Goal: Task Accomplishment & Management: Manage account settings

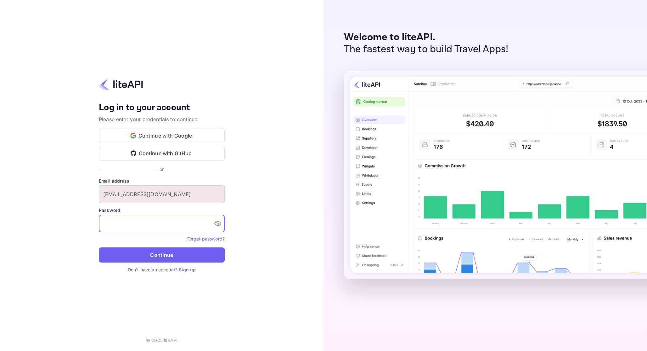
click at [155, 252] on button "Continue" at bounding box center [162, 255] width 126 height 15
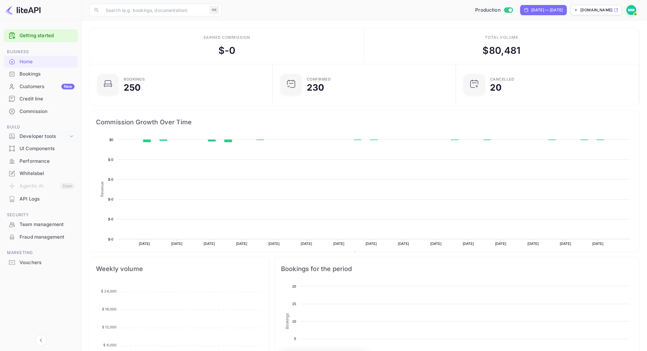
scroll to position [102, 180]
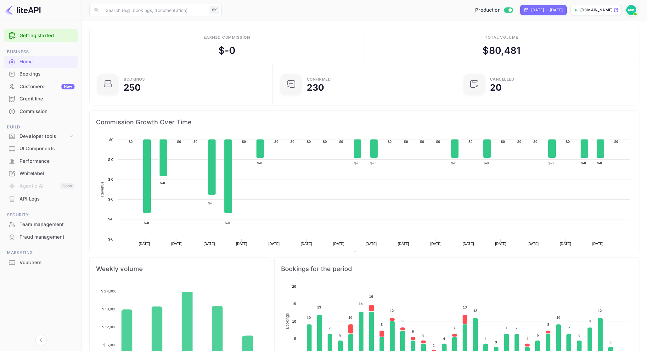
click at [48, 77] on div "Bookings" at bounding box center [47, 74] width 55 height 7
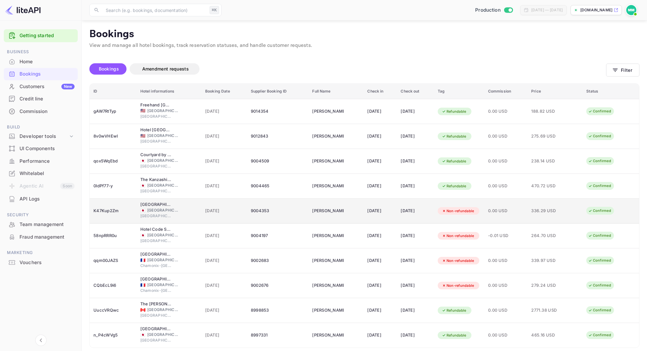
scroll to position [23, 0]
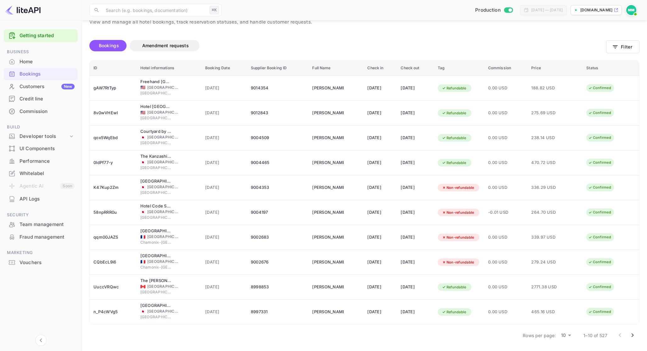
click at [566, 336] on body "Getting started Business Home Bookings Customers New Credit line Commission Bui…" at bounding box center [323, 164] width 647 height 374
click at [571, 342] on li "50" at bounding box center [566, 340] width 16 height 11
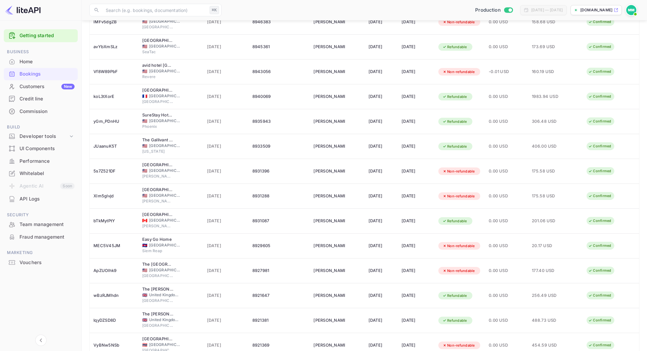
scroll to position [1018, 0]
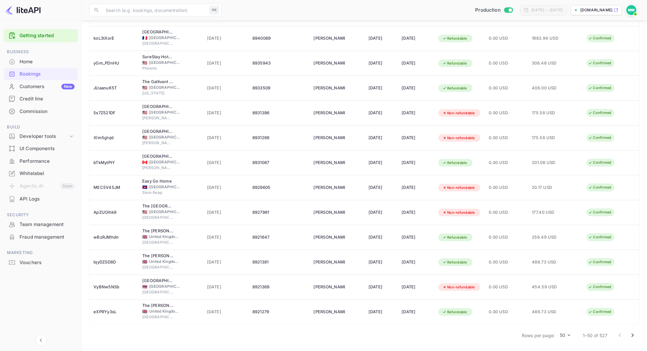
click at [632, 332] on icon "Go to next page" at bounding box center [633, 336] width 8 height 8
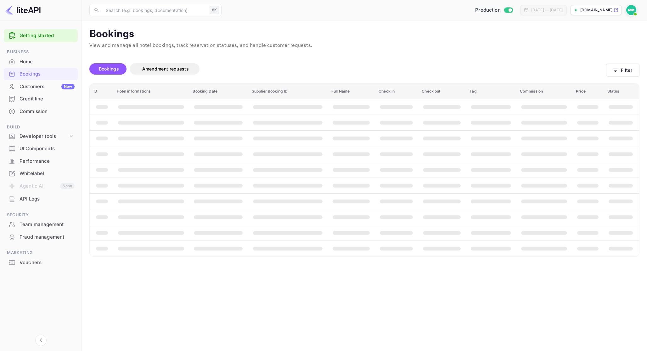
scroll to position [0, 0]
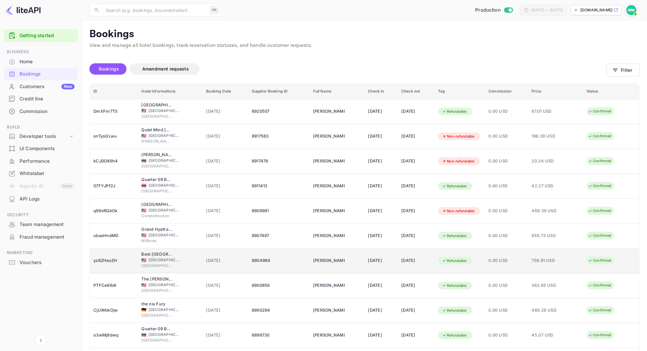
click at [276, 257] on div "8904984" at bounding box center [279, 261] width 54 height 10
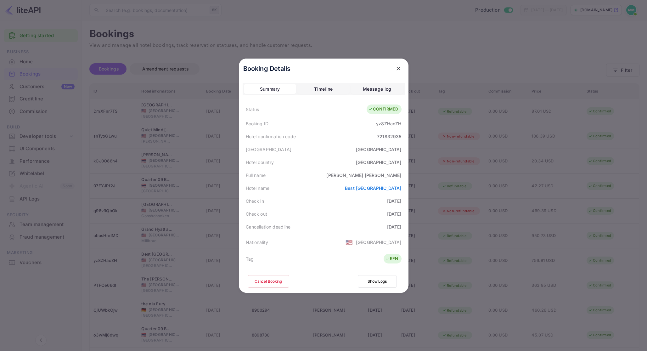
click at [448, 236] on div at bounding box center [323, 175] width 647 height 351
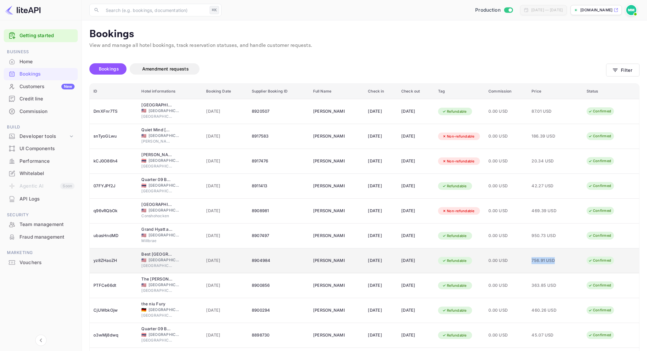
drag, startPoint x: 575, startPoint y: 262, endPoint x: 533, endPoint y: 260, distance: 41.6
click at [533, 260] on tr "yz8ZHaoZH Best Western Grant Park Hotel 🇺🇸 United States of America Chicago 15 …" at bounding box center [365, 260] width 550 height 25
copy tr "756.91 USD"
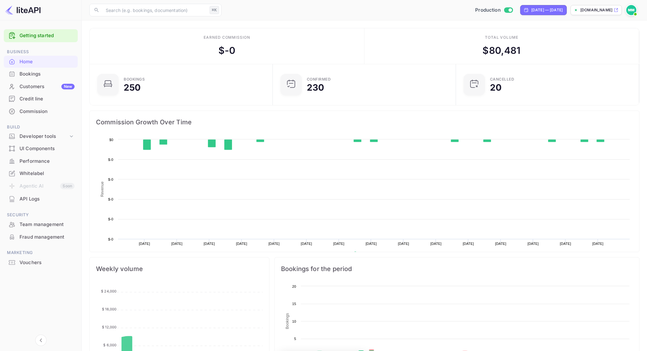
scroll to position [102, 180]
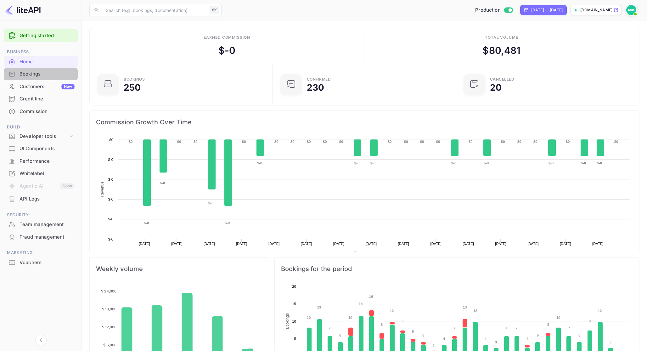
click at [59, 74] on div "Bookings" at bounding box center [47, 74] width 55 height 7
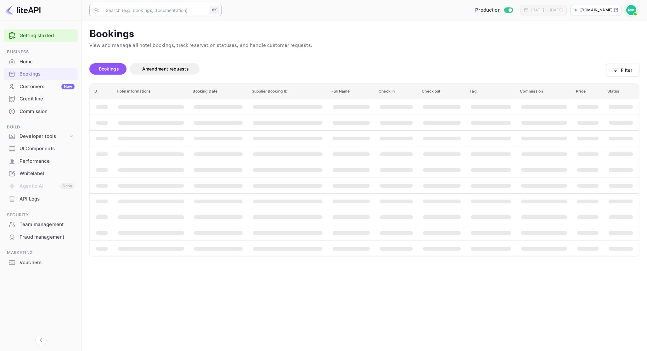
click at [179, 14] on input "text" at bounding box center [154, 10] width 105 height 13
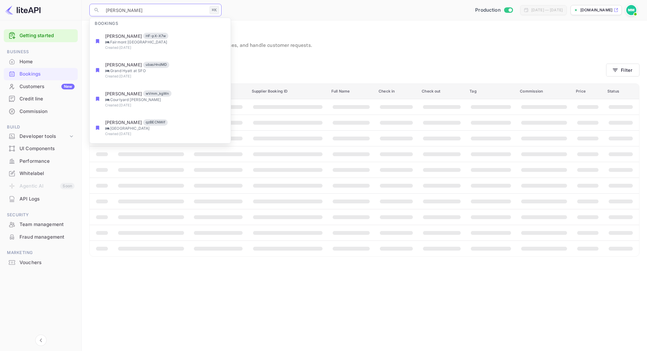
type input "charlotte"
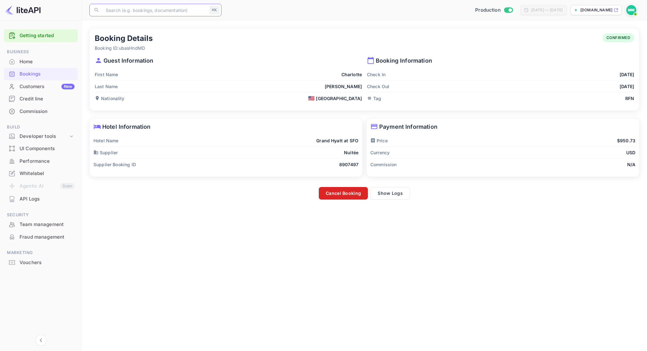
click at [337, 193] on button "Cancel Booking" at bounding box center [343, 193] width 49 height 13
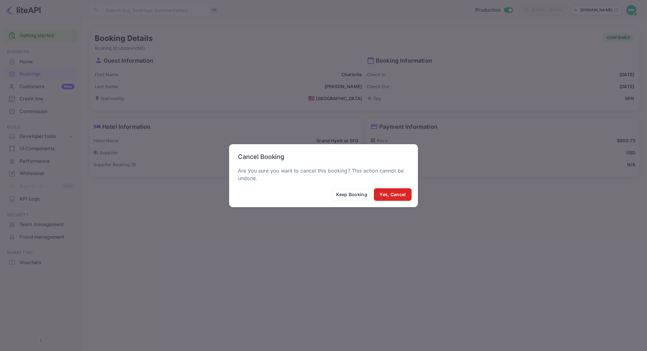
click at [393, 193] on button "Yes, Cancel" at bounding box center [393, 194] width 38 height 13
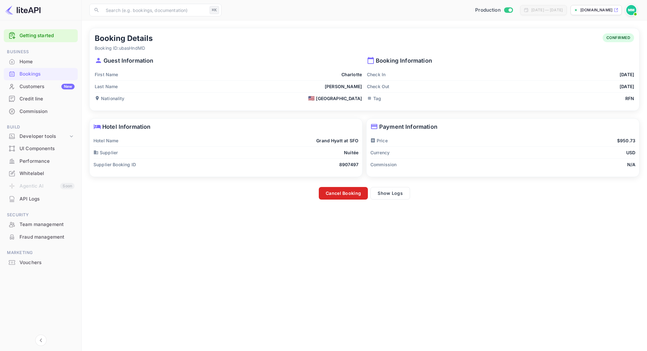
click at [342, 195] on button "Cancel Booking" at bounding box center [343, 193] width 49 height 13
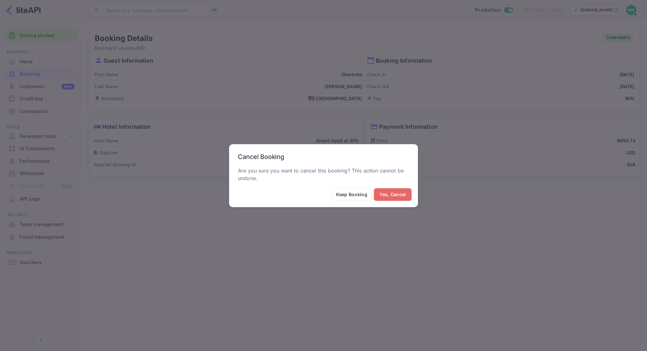
click at [401, 197] on button "Yes, Cancel" at bounding box center [393, 194] width 38 height 13
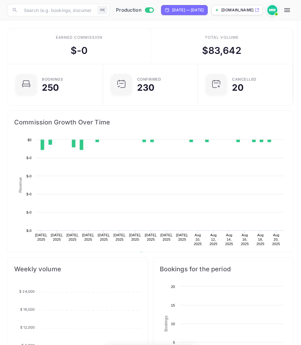
scroll to position [102, 140]
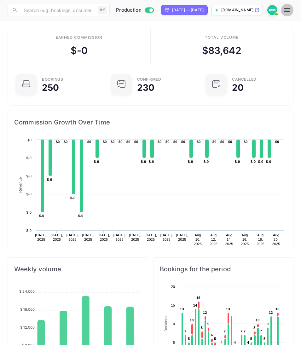
click at [290, 10] on icon "button" at bounding box center [287, 10] width 6 height 4
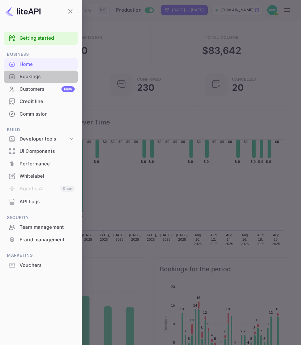
click at [53, 72] on div "Bookings" at bounding box center [41, 77] width 74 height 12
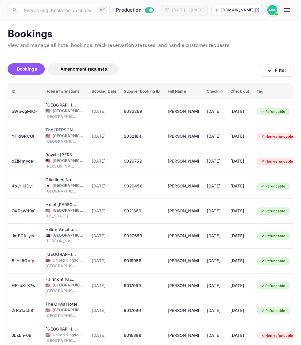
scroll to position [14, 0]
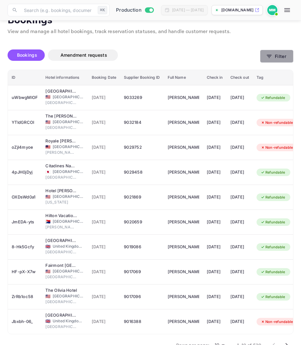
click at [278, 55] on button "Filter" at bounding box center [276, 56] width 33 height 13
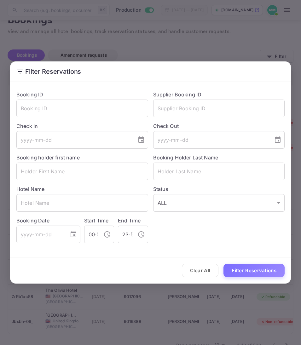
click at [190, 9] on div "Filter Reservations Booking ID ​ Supplier Booking ID ​ Check In ​ Check Out ​ B…" at bounding box center [150, 172] width 301 height 345
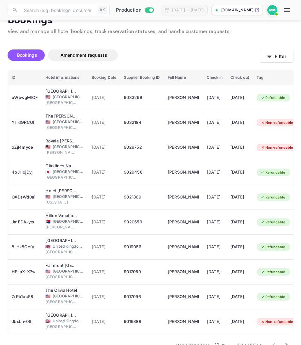
scroll to position [30, 0]
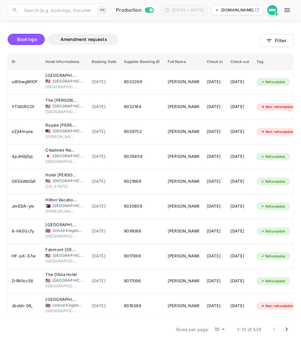
click at [223, 331] on body "Now you can check your travel website directly from the link. Check your websit…" at bounding box center [150, 157] width 301 height 374
click at [221, 333] on li "50" at bounding box center [219, 333] width 16 height 11
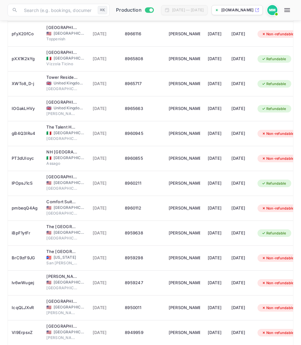
scroll to position [1025, 0]
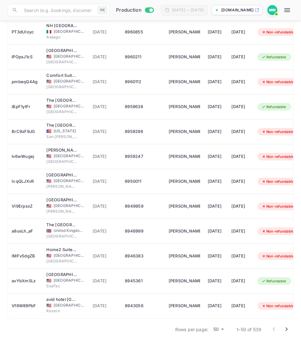
click at [286, 333] on button "Go to next page" at bounding box center [286, 329] width 13 height 13
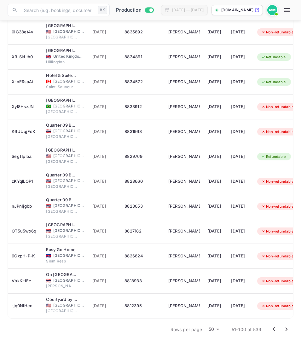
click at [288, 333] on button "Go to next page" at bounding box center [286, 329] width 13 height 13
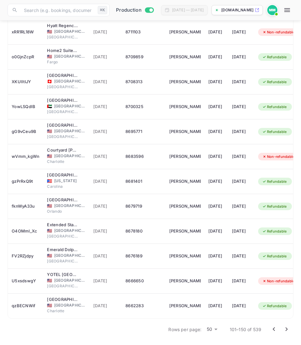
click at [281, 331] on button "Go to next page" at bounding box center [286, 329] width 13 height 13
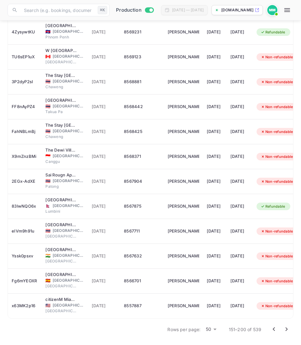
click at [288, 330] on icon "Go to next page" at bounding box center [286, 329] width 8 height 8
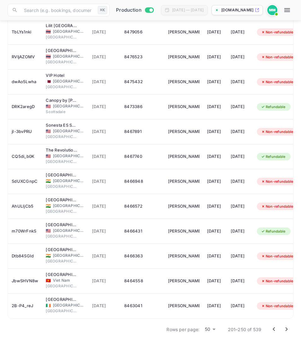
click at [287, 330] on icon "Go to next page" at bounding box center [286, 329] width 8 height 8
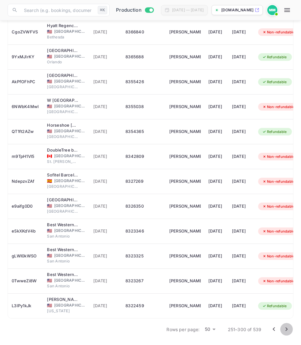
click at [286, 330] on icon "Go to next page" at bounding box center [286, 329] width 2 height 4
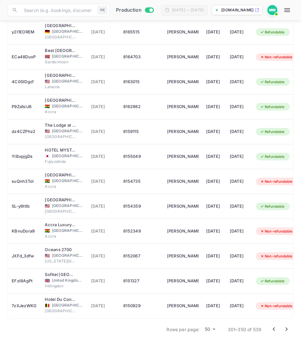
click at [293, 327] on div "Rows per page: 50 50 301–350 of 539" at bounding box center [227, 329] width 131 height 16
click at [289, 327] on icon "Go to next page" at bounding box center [286, 329] width 8 height 8
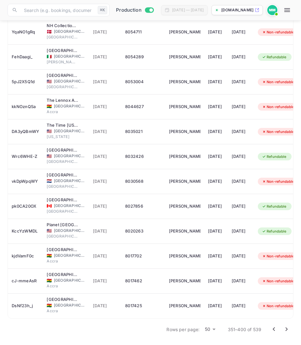
click at [287, 330] on icon "Go to next page" at bounding box center [286, 329] width 8 height 8
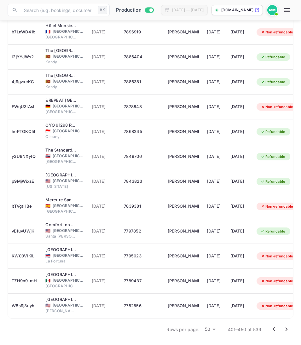
click at [284, 330] on icon "Go to next page" at bounding box center [286, 329] width 8 height 8
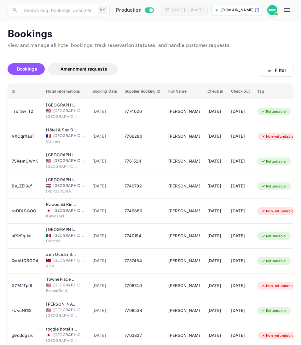
scroll to position [561, 0]
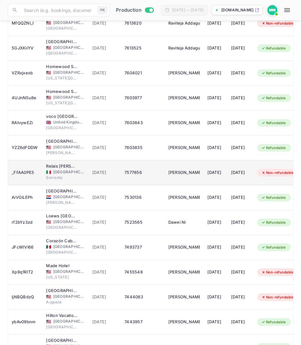
click at [133, 173] on div "7577856" at bounding box center [142, 173] width 36 height 10
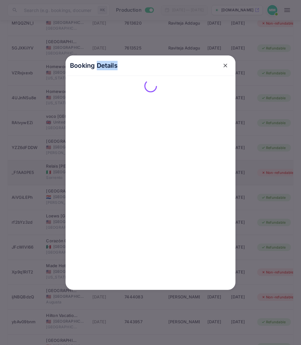
click at [133, 173] on div "Booking Details" at bounding box center [151, 172] width 170 height 234
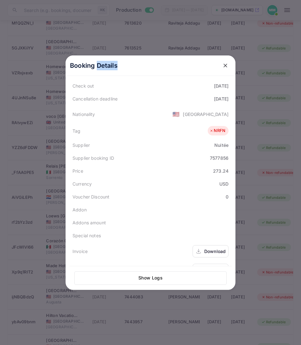
scroll to position [141, 0]
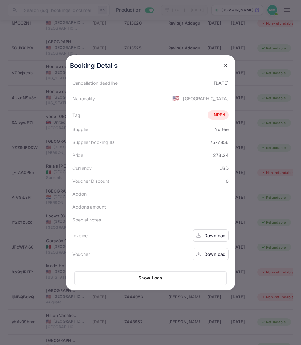
click at [220, 144] on div "7577856" at bounding box center [219, 142] width 19 height 7
copy div "7577856"
